Goal: Task Accomplishment & Management: Complete application form

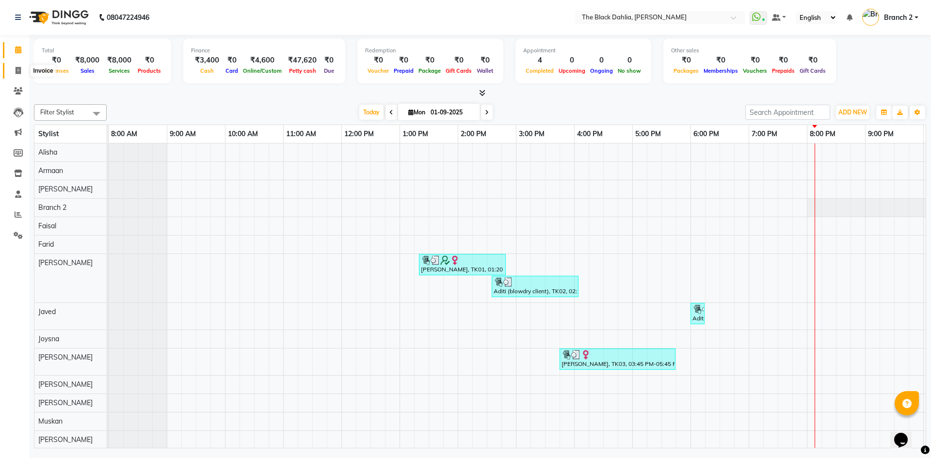
click at [19, 75] on span at bounding box center [18, 70] width 17 height 11
select select "5211"
select select "service"
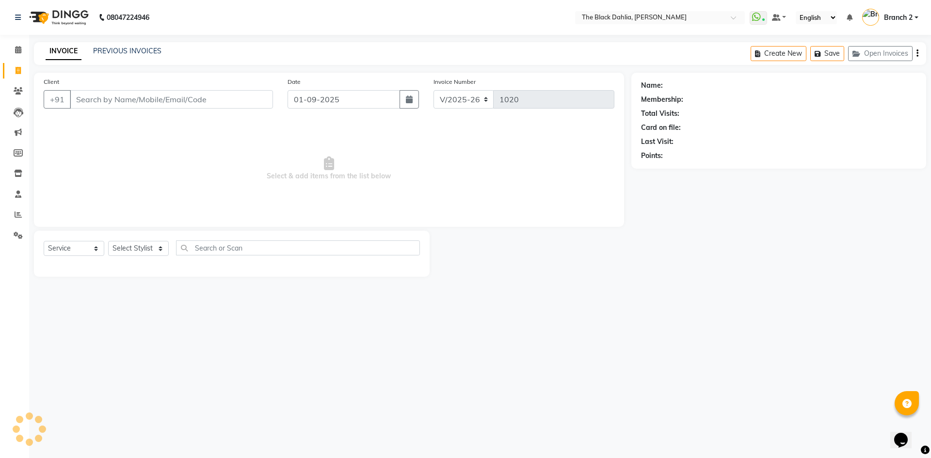
click at [145, 102] on input "Client" at bounding box center [171, 99] width 203 height 18
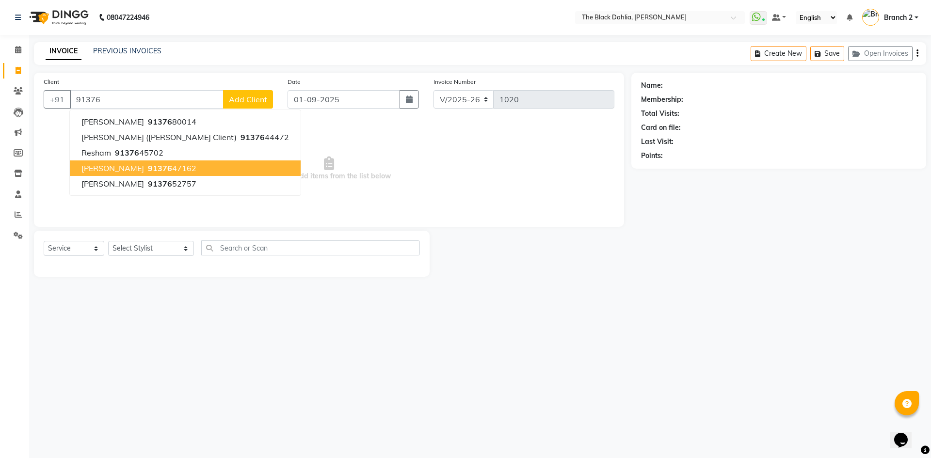
click at [130, 175] on button "JAGRUTI 91376 47162" at bounding box center [185, 168] width 231 height 16
type input "9137647162"
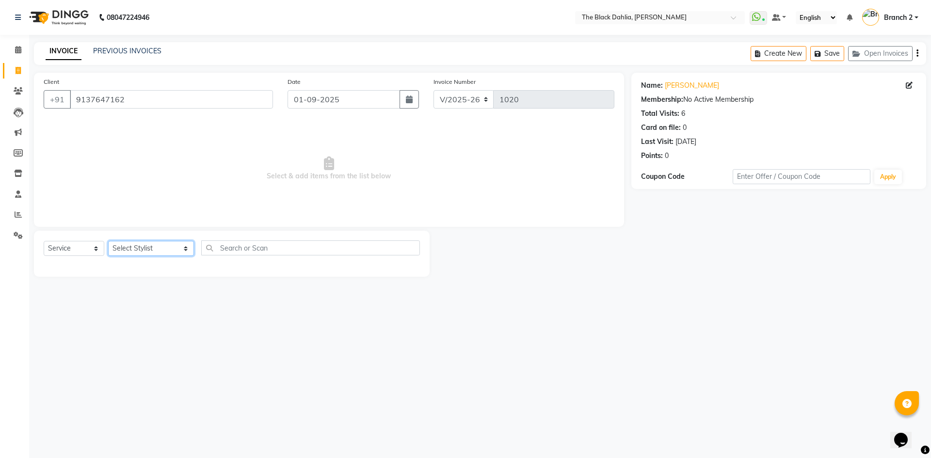
click at [145, 254] on select "Select Stylist Alisha Armaan Bhagyashree Branch 2 Faisal Farid Iqra khan Javed …" at bounding box center [151, 248] width 86 height 15
select select "36803"
click at [108, 241] on select "Select Stylist Alisha Armaan Bhagyashree Branch 2 Faisal Farid Iqra khan Javed …" at bounding box center [151, 248] width 86 height 15
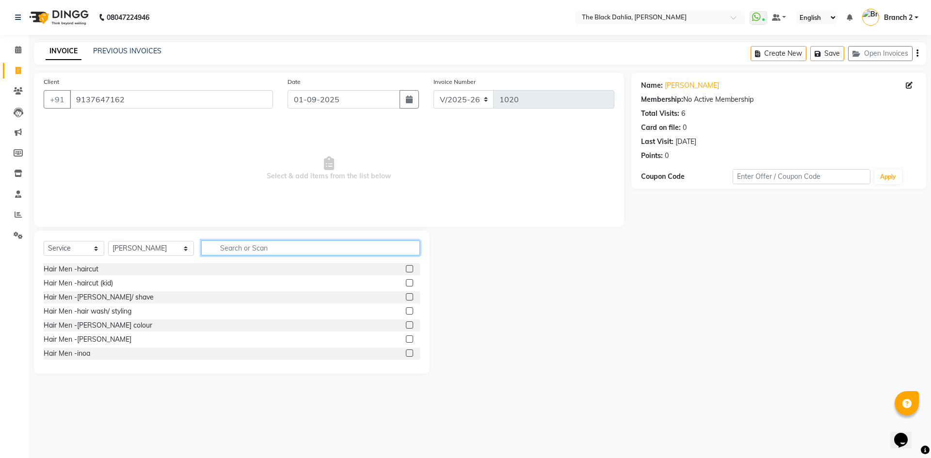
click at [259, 246] on input "text" at bounding box center [310, 247] width 219 height 15
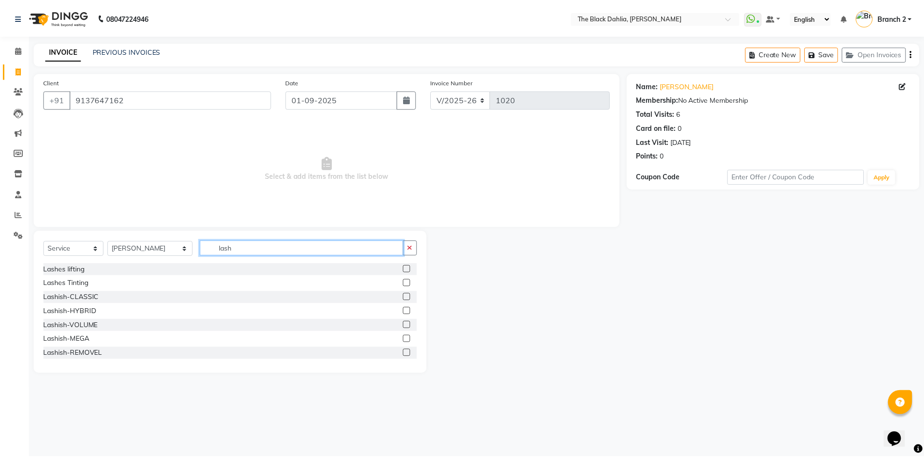
scroll to position [48, 0]
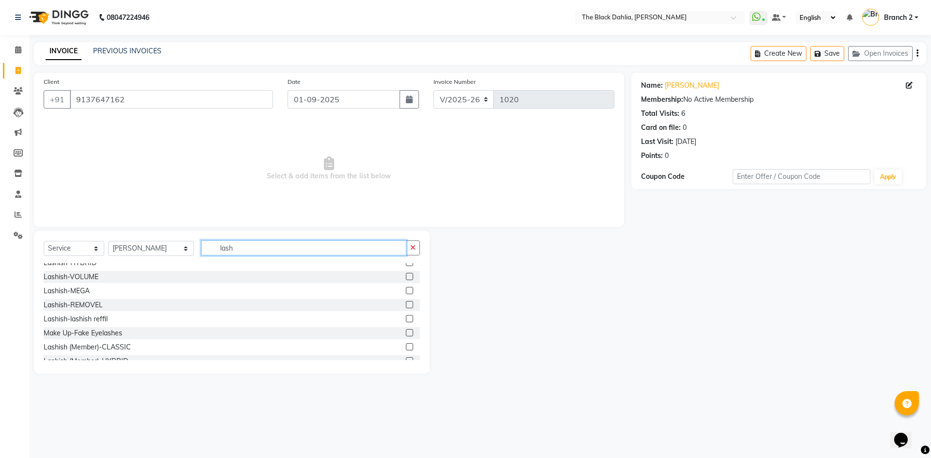
type input "lash"
click at [406, 322] on label at bounding box center [409, 318] width 7 height 7
click at [406, 322] on input "checkbox" at bounding box center [409, 319] width 6 height 6
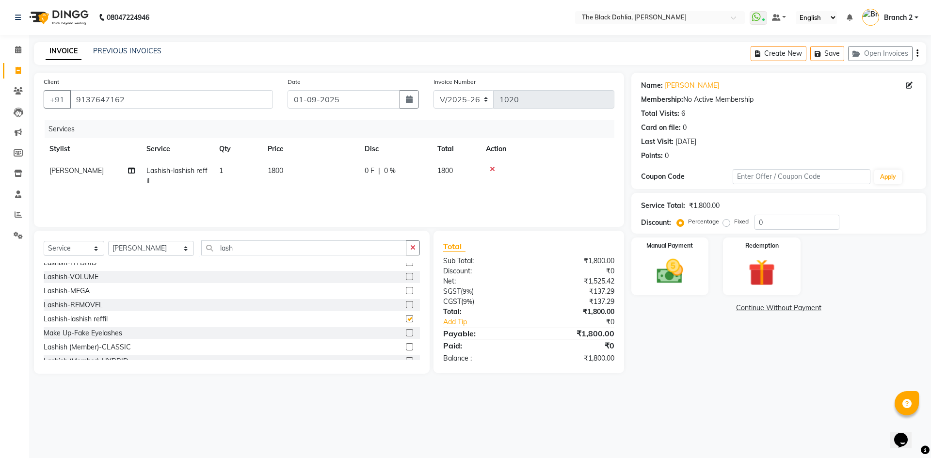
checkbox input "false"
click at [271, 167] on span "1800" at bounding box center [276, 170] width 16 height 9
select select "36803"
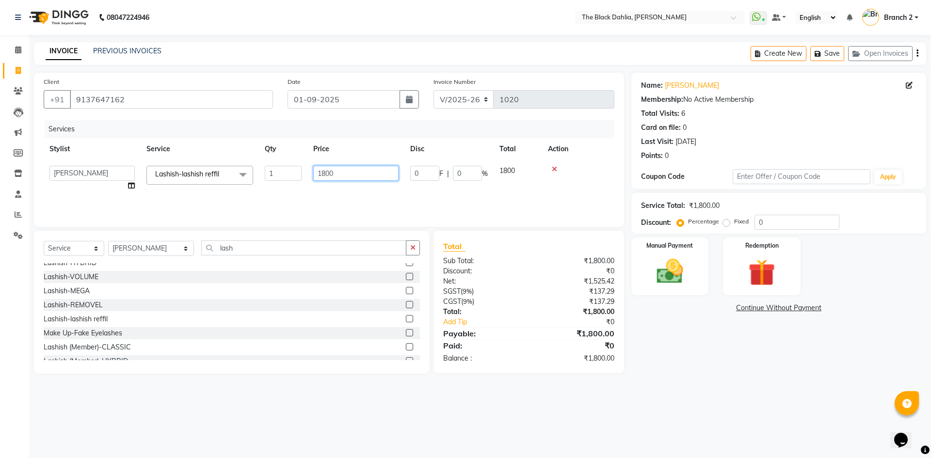
click at [326, 173] on input "1800" at bounding box center [355, 173] width 85 height 15
type input "1000"
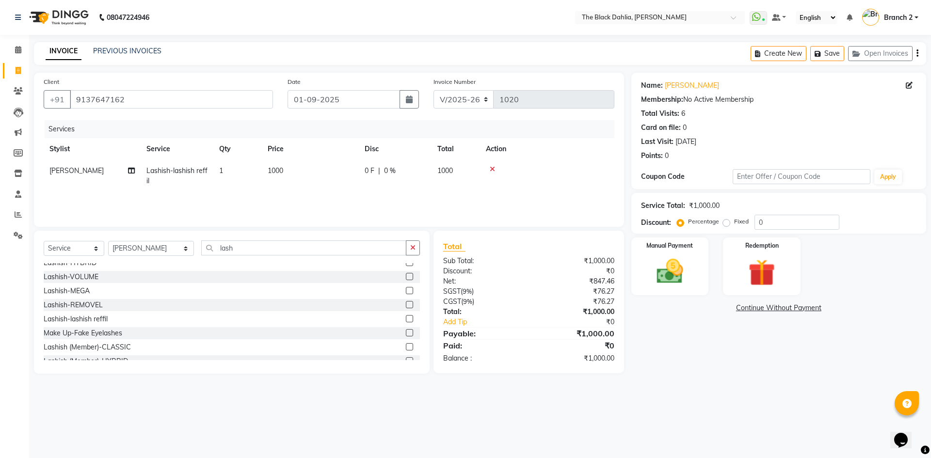
click at [566, 202] on div "Services Stylist Service Qty Price Disc Total Action Juliet Lashish-lashish ref…" at bounding box center [329, 168] width 571 height 97
click at [701, 270] on div "Manual Payment" at bounding box center [669, 267] width 80 height 60
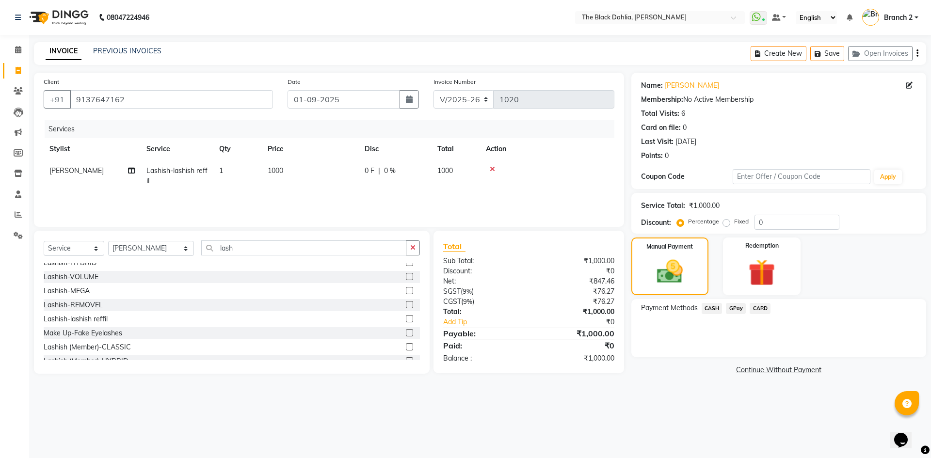
click at [712, 308] on span "CASH" at bounding box center [712, 308] width 21 height 11
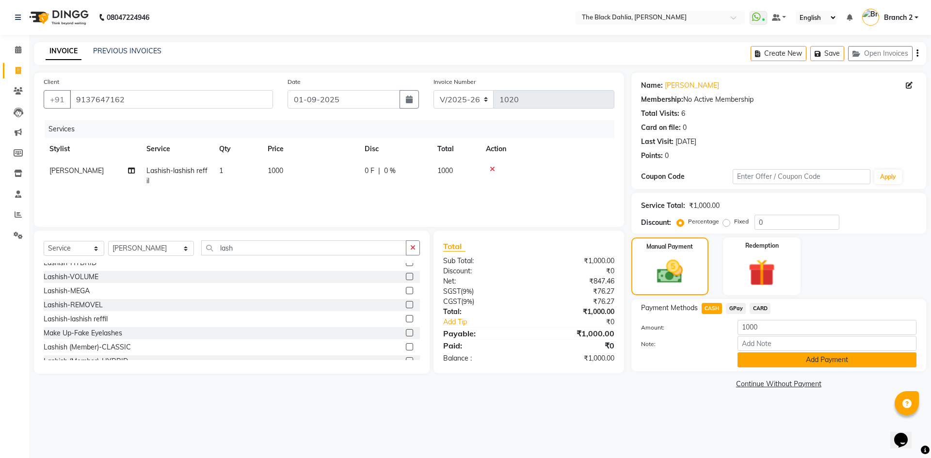
click at [761, 364] on button "Add Payment" at bounding box center [826, 359] width 179 height 15
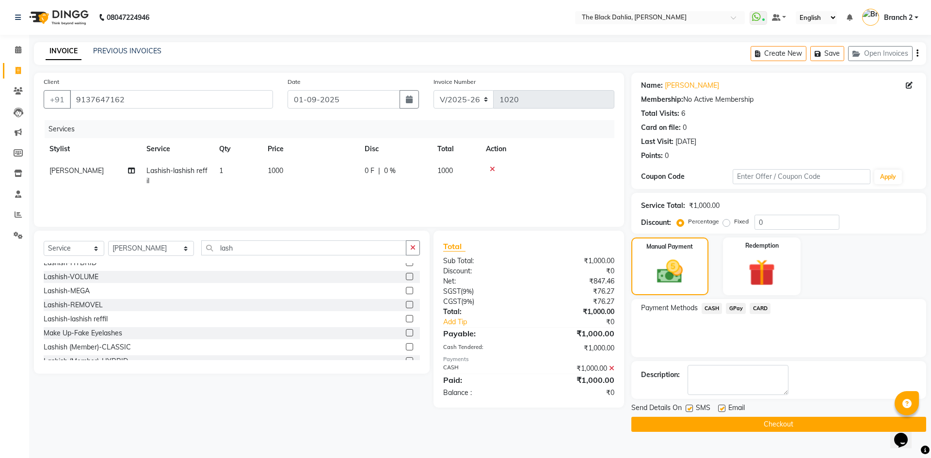
click at [692, 409] on label at bounding box center [689, 408] width 7 height 7
click at [692, 409] on input "checkbox" at bounding box center [689, 409] width 6 height 6
checkbox input "false"
click at [698, 421] on button "Checkout" at bounding box center [778, 424] width 295 height 15
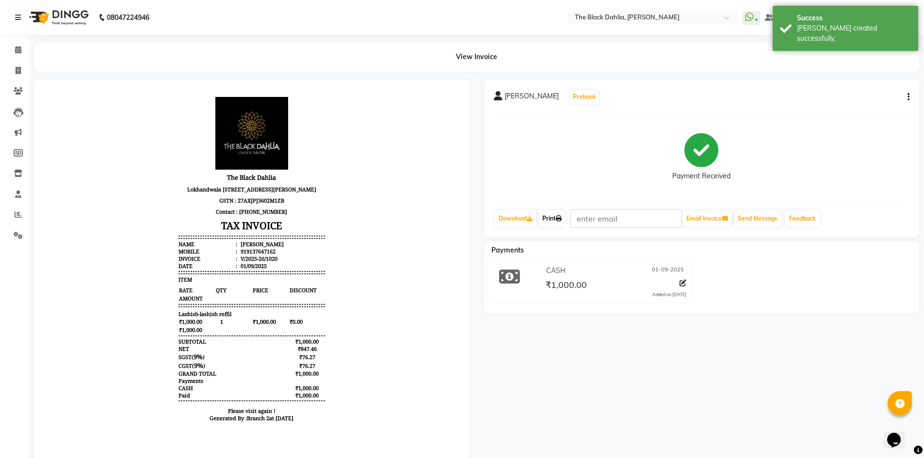
click at [561, 218] on icon at bounding box center [559, 219] width 6 height 6
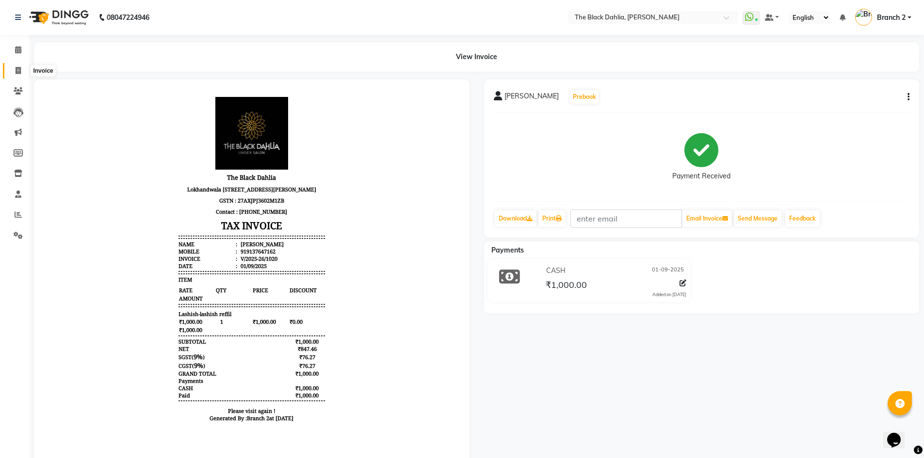
click at [12, 67] on span at bounding box center [18, 70] width 17 height 11
select select "service"
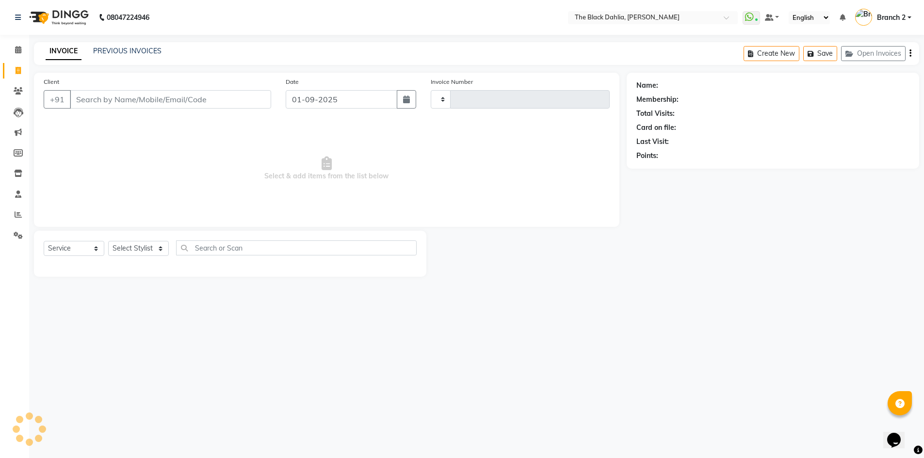
type input "1021"
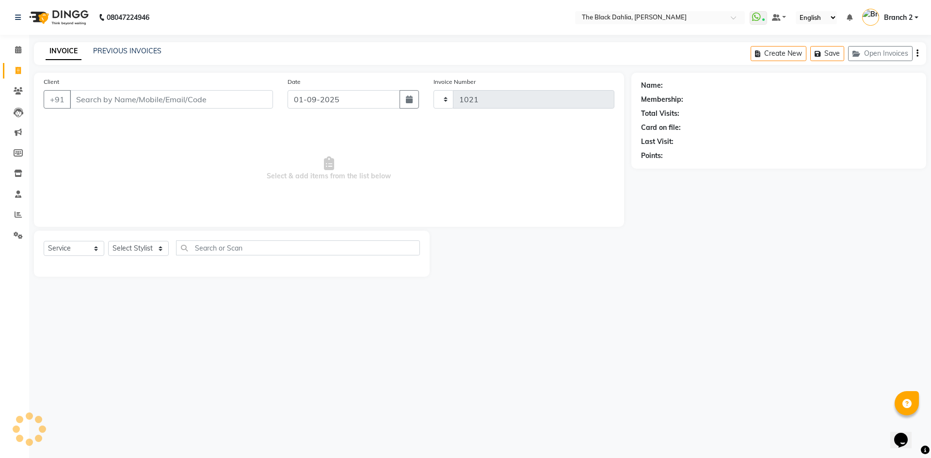
select select "5211"
click at [158, 56] on div "PREVIOUS INVOICES" at bounding box center [127, 51] width 68 height 10
click at [128, 45] on div "INVOICE PREVIOUS INVOICES Create New Save Open Invoices" at bounding box center [480, 53] width 892 height 23
click at [140, 55] on div "PREVIOUS INVOICES" at bounding box center [127, 51] width 68 height 10
click at [142, 49] on link "PREVIOUS INVOICES" at bounding box center [127, 51] width 68 height 9
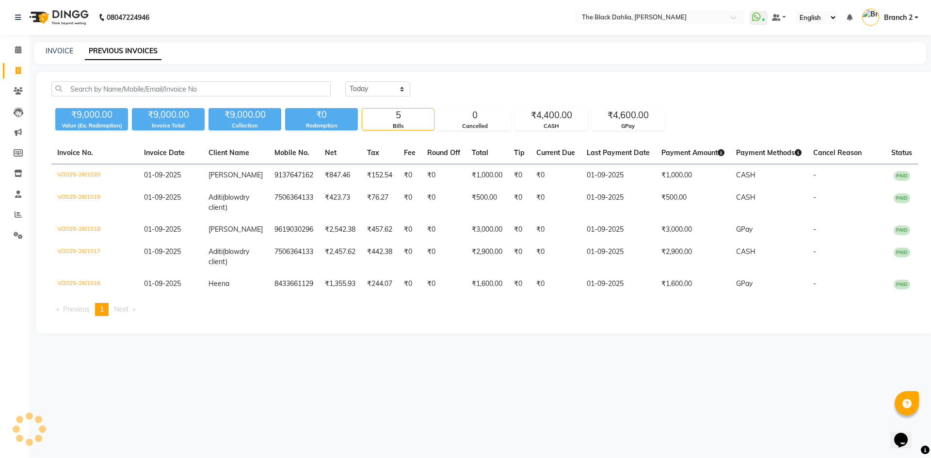
click at [142, 49] on link "PREVIOUS INVOICES" at bounding box center [123, 51] width 77 height 17
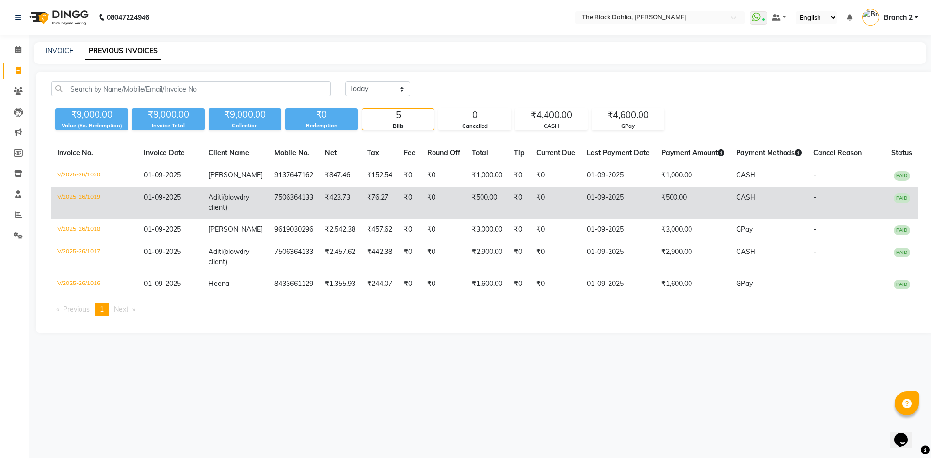
click at [287, 193] on td "7506364133" at bounding box center [294, 203] width 50 height 32
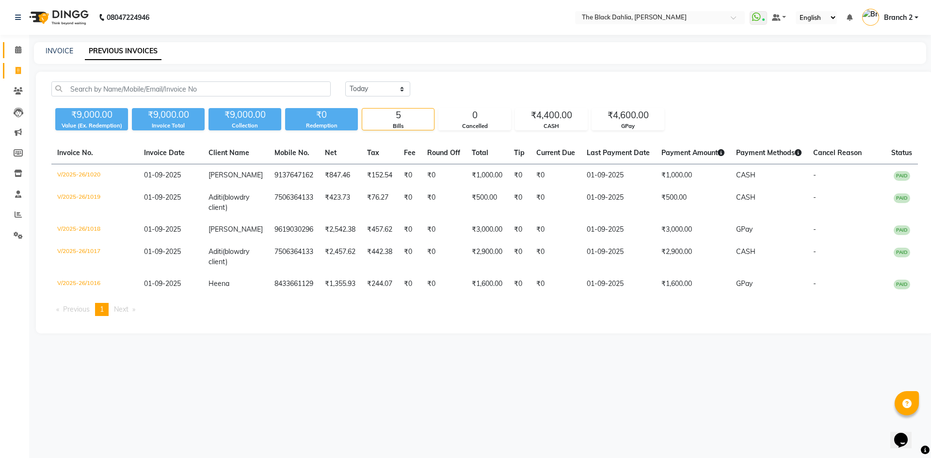
click at [17, 55] on span at bounding box center [18, 50] width 17 height 11
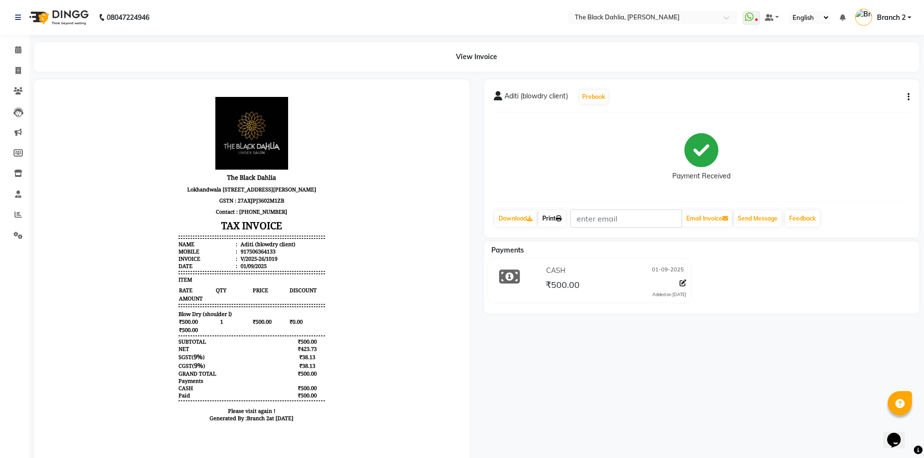
click at [561, 217] on icon at bounding box center [559, 219] width 6 height 6
drag, startPoint x: 16, startPoint y: 72, endPoint x: 39, endPoint y: 65, distance: 23.3
click at [16, 72] on icon at bounding box center [18, 70] width 5 height 7
select select "5211"
select select "service"
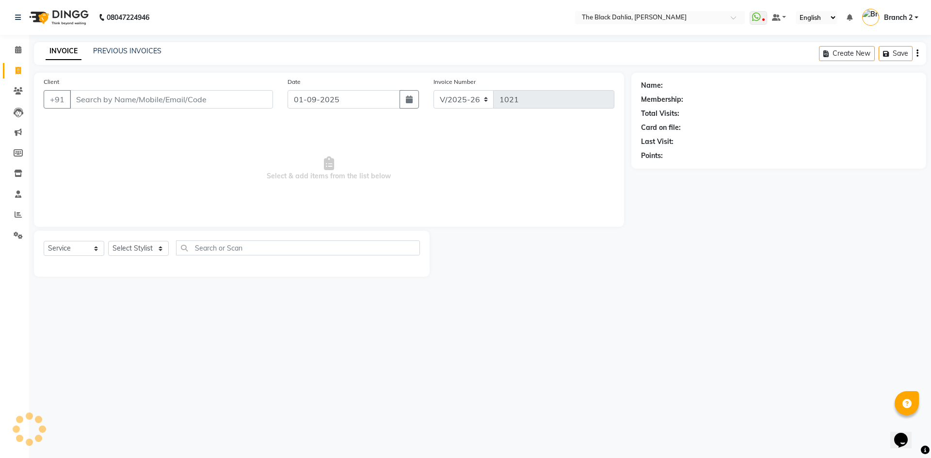
click at [114, 101] on input "Client" at bounding box center [171, 99] width 203 height 18
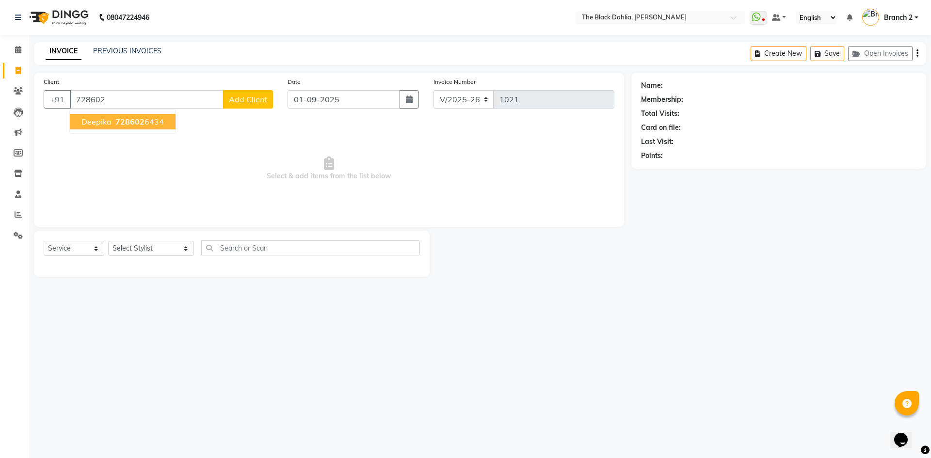
click at [115, 123] on span "728602" at bounding box center [129, 122] width 29 height 10
type input "7286026434"
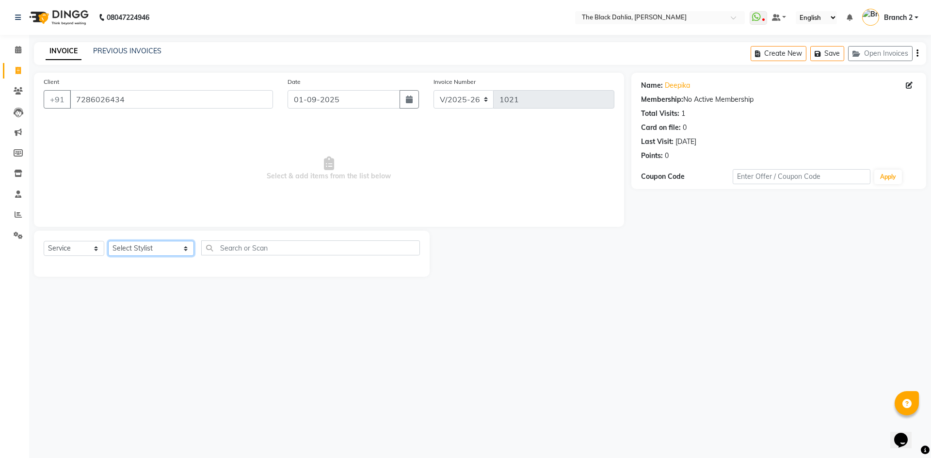
click at [151, 250] on select "Select Stylist Alisha Armaan Bhagyashree Branch 2 Faisal Farid Iqra khan Javed …" at bounding box center [151, 248] width 86 height 15
select select "53393"
click at [108, 241] on select "Select Stylist Alisha Armaan Bhagyashree Branch 2 Faisal Farid Iqra khan Javed …" at bounding box center [151, 248] width 86 height 15
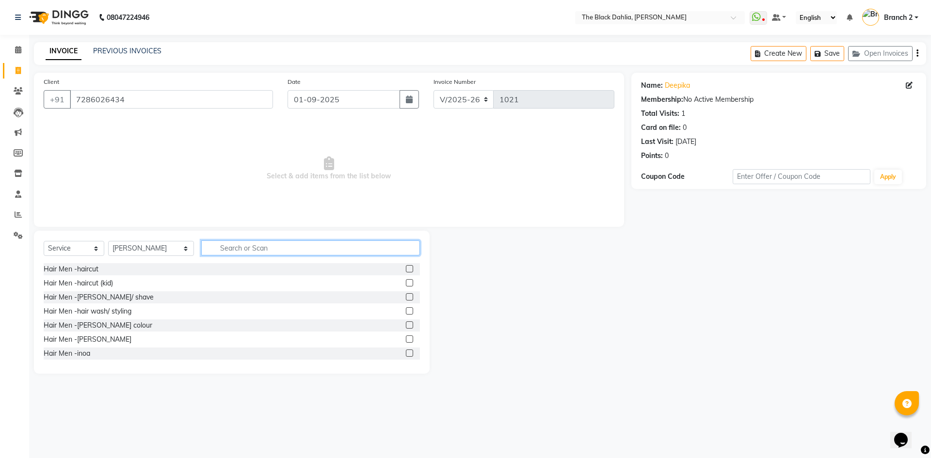
click at [251, 244] on input "text" at bounding box center [310, 247] width 219 height 15
type input "thre"
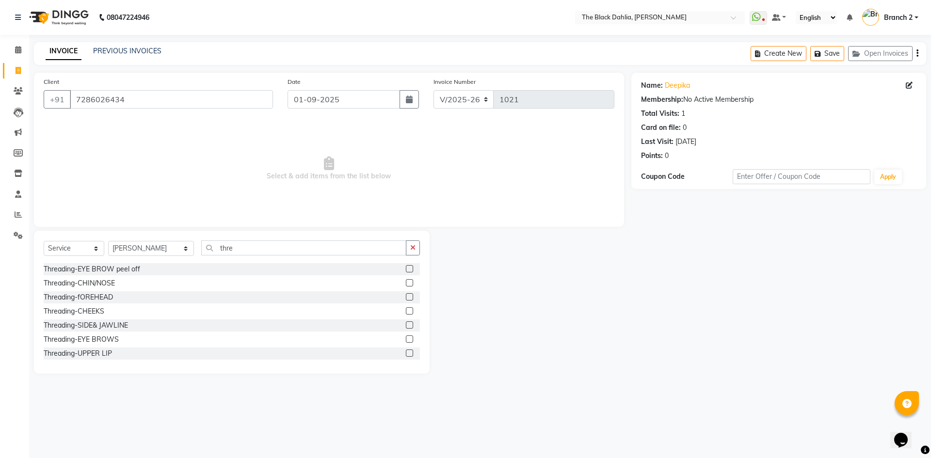
click at [399, 353] on div "Threading-UPPER LIP" at bounding box center [232, 354] width 376 height 12
click at [406, 353] on label at bounding box center [409, 353] width 7 height 7
click at [406, 353] on input "checkbox" at bounding box center [409, 354] width 6 height 6
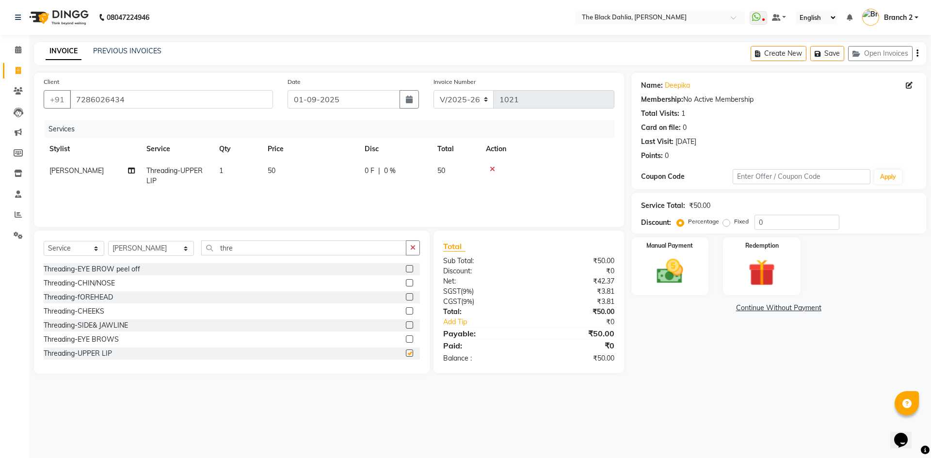
checkbox input "false"
click at [658, 265] on img at bounding box center [669, 272] width 45 height 32
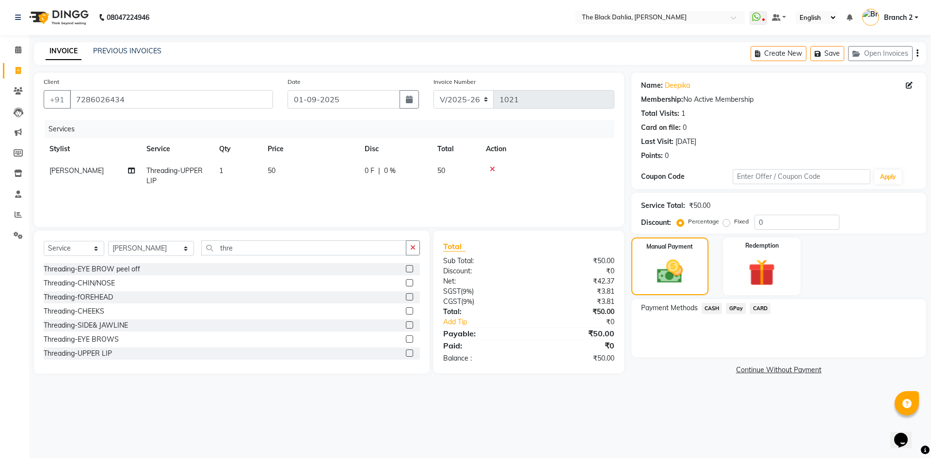
click at [729, 306] on span "GPay" at bounding box center [736, 308] width 20 height 11
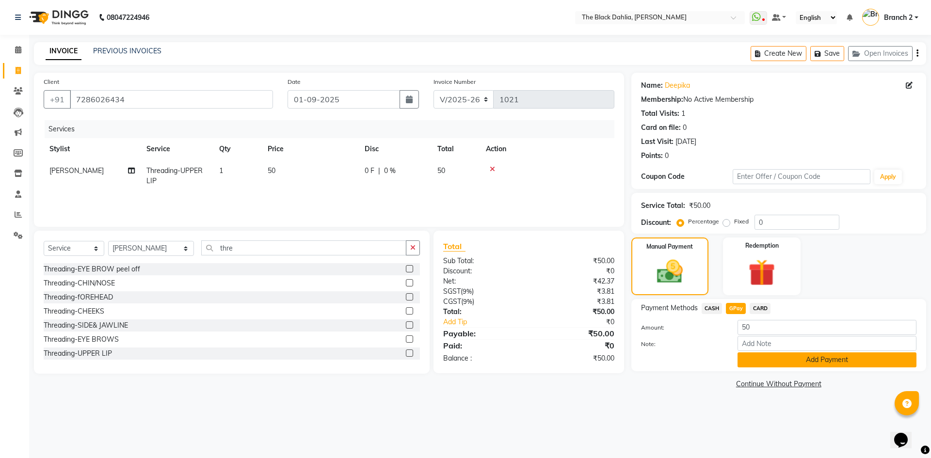
click at [760, 357] on button "Add Payment" at bounding box center [826, 359] width 179 height 15
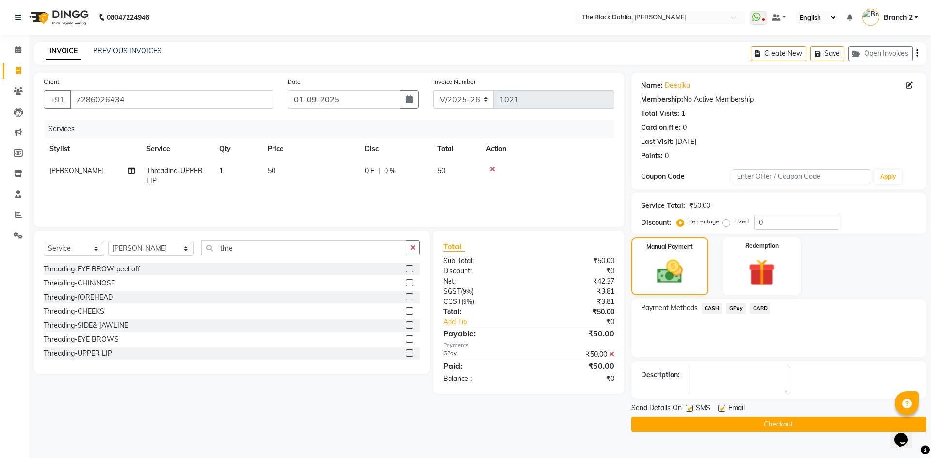
drag, startPoint x: 689, startPoint y: 405, endPoint x: 700, endPoint y: 429, distance: 26.0
click at [689, 405] on label at bounding box center [689, 408] width 7 height 7
click at [689, 406] on input "checkbox" at bounding box center [689, 409] width 6 height 6
checkbox input "false"
click at [707, 424] on button "Checkout" at bounding box center [778, 424] width 295 height 15
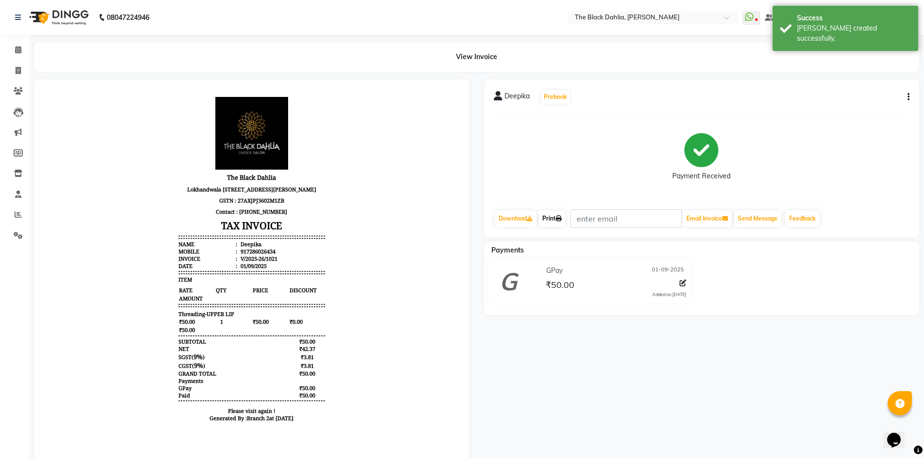
click at [557, 217] on link "Print" at bounding box center [551, 218] width 27 height 16
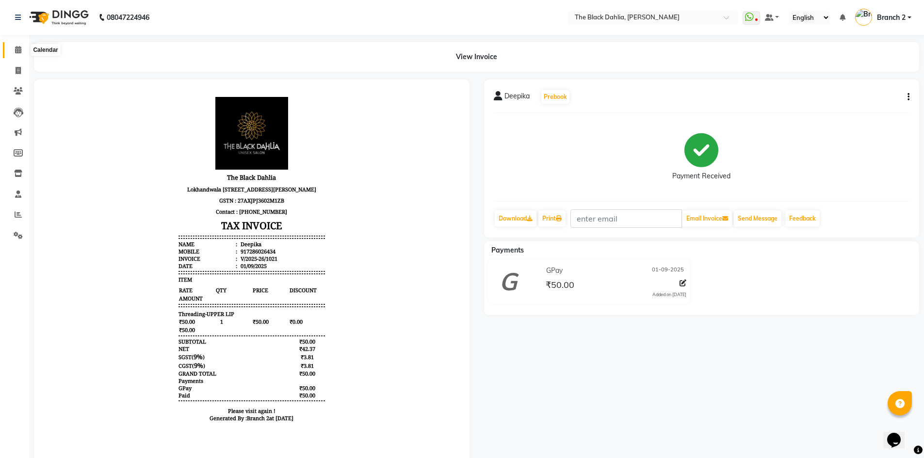
click at [17, 45] on span at bounding box center [18, 50] width 17 height 11
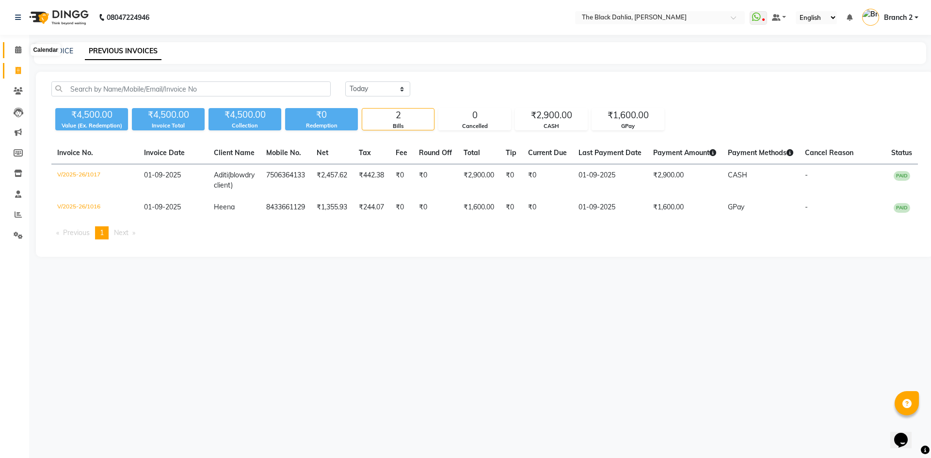
click at [16, 49] on icon at bounding box center [18, 49] width 6 height 7
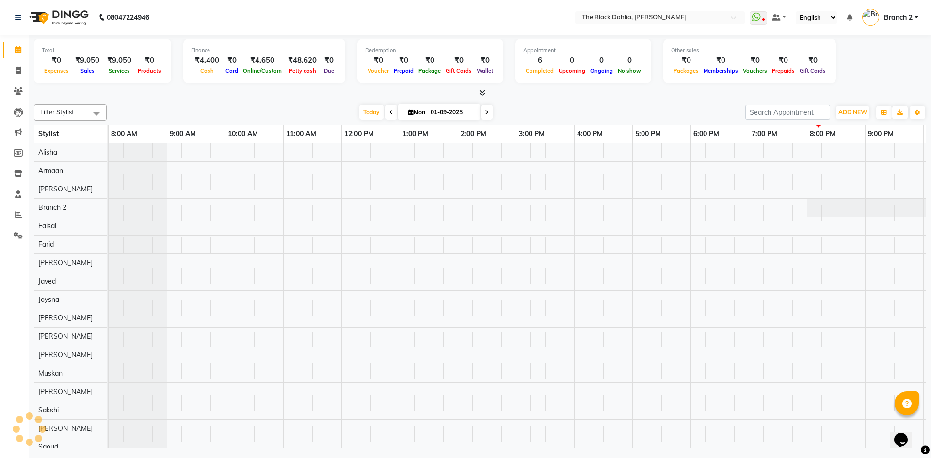
click at [16, 49] on icon at bounding box center [18, 49] width 6 height 7
